Goal: Communication & Community: Answer question/provide support

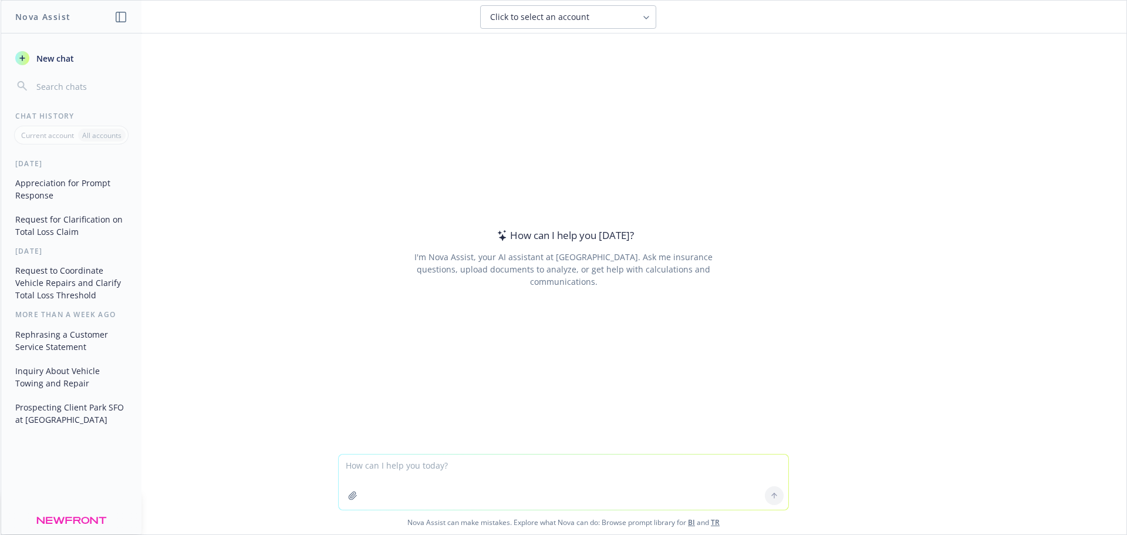
click at [376, 466] on textarea at bounding box center [564, 481] width 450 height 55
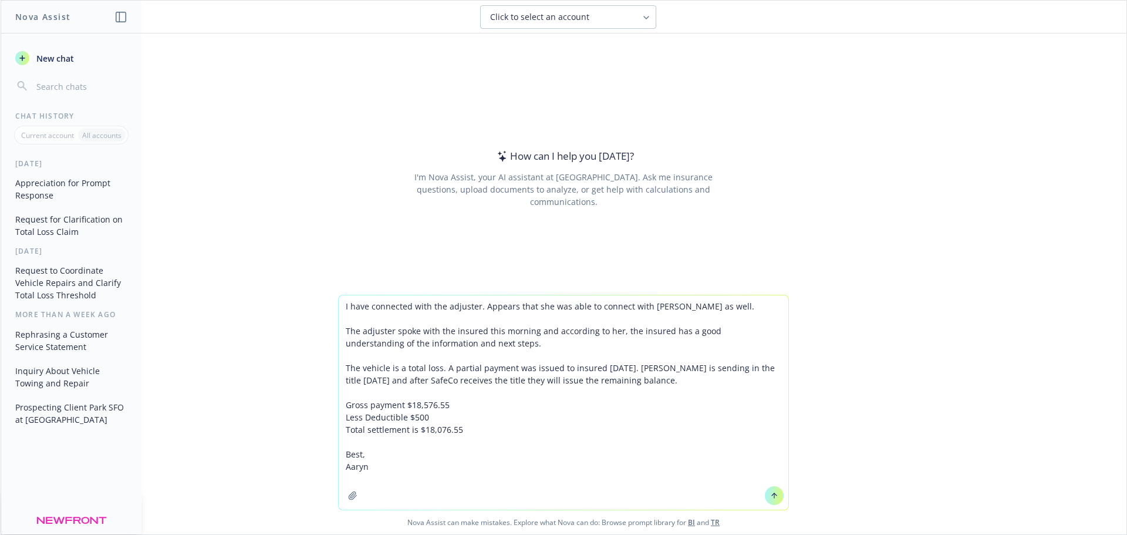
type textarea "I have connected with the adjuster. Appears that she was able to connect with […"
click at [770, 496] on icon at bounding box center [774, 495] width 8 height 8
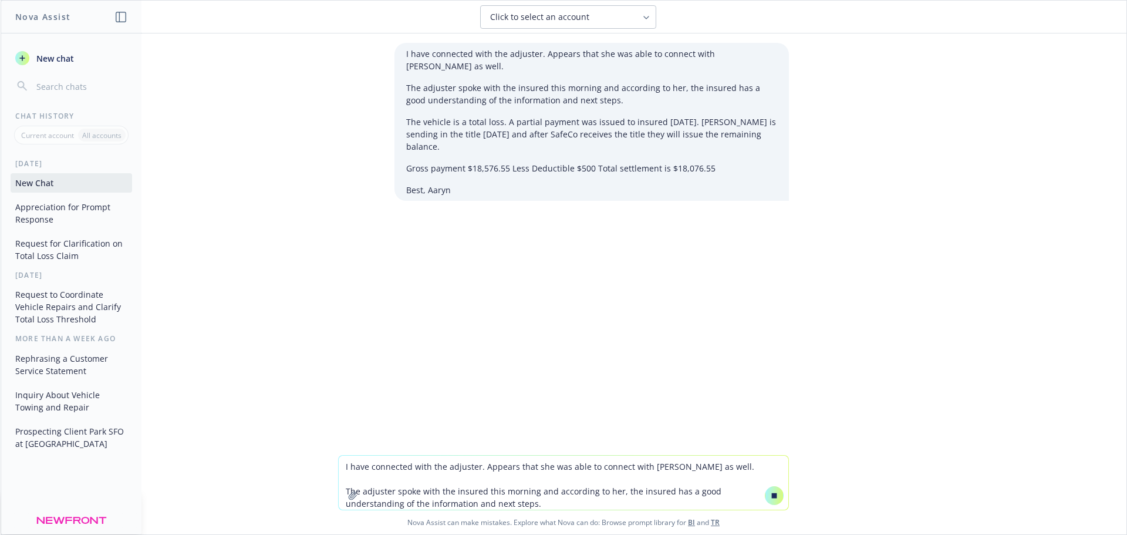
click at [1046, 208] on div "I have connected with the adjuster. Appears that she was able to connect with […" at bounding box center [564, 244] width 1126 height 422
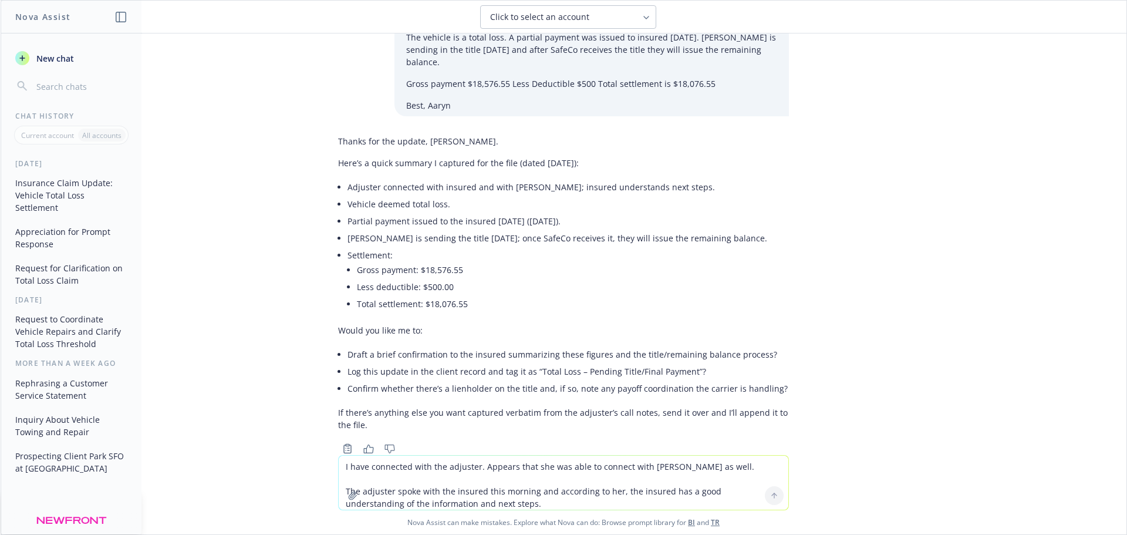
scroll to position [90, 0]
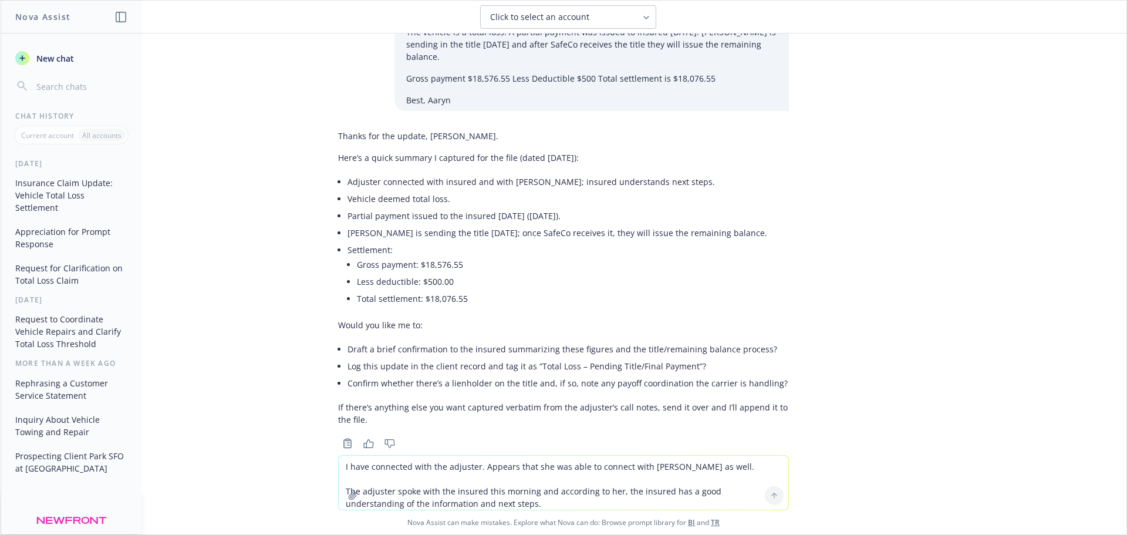
click at [501, 461] on textarea "I have connected with the adjuster. Appears that she was able to connect with […" at bounding box center [564, 483] width 450 height 54
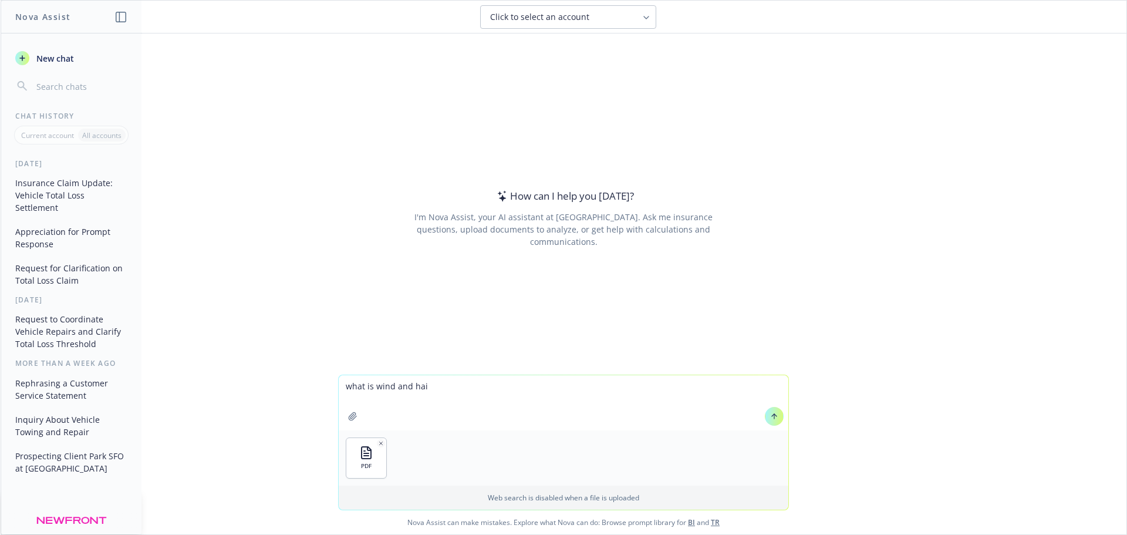
type textarea "what is wind and hail"
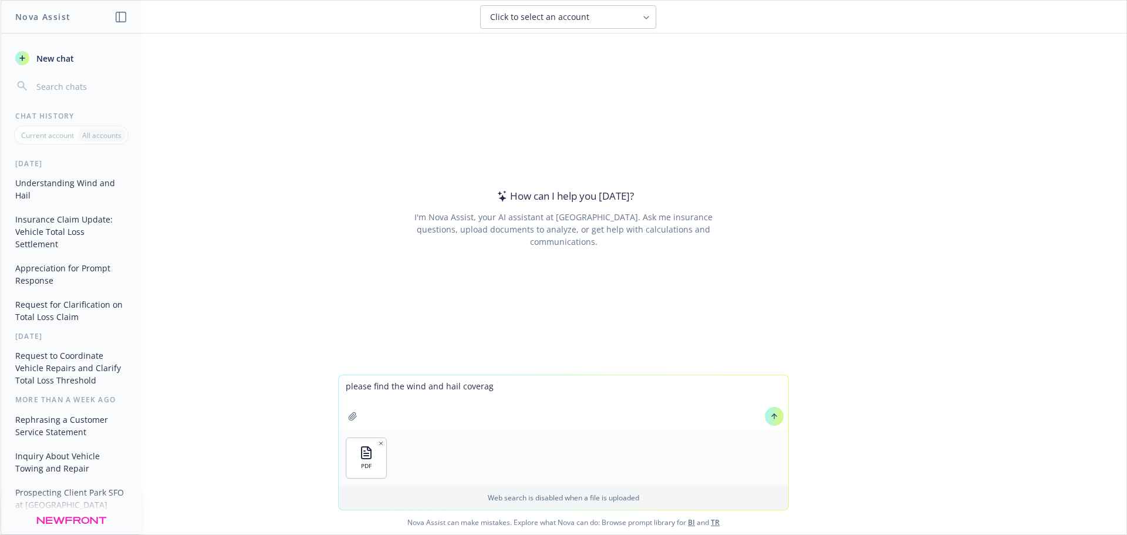
type textarea "please find the wind and hail coverage"
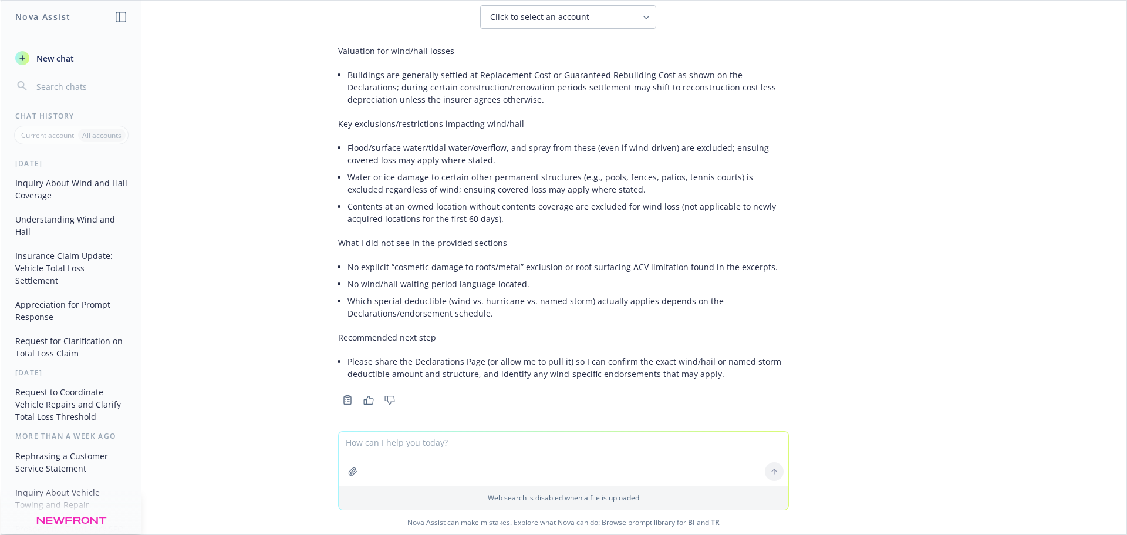
scroll to position [445, 0]
